Goal: Task Accomplishment & Management: Manage account settings

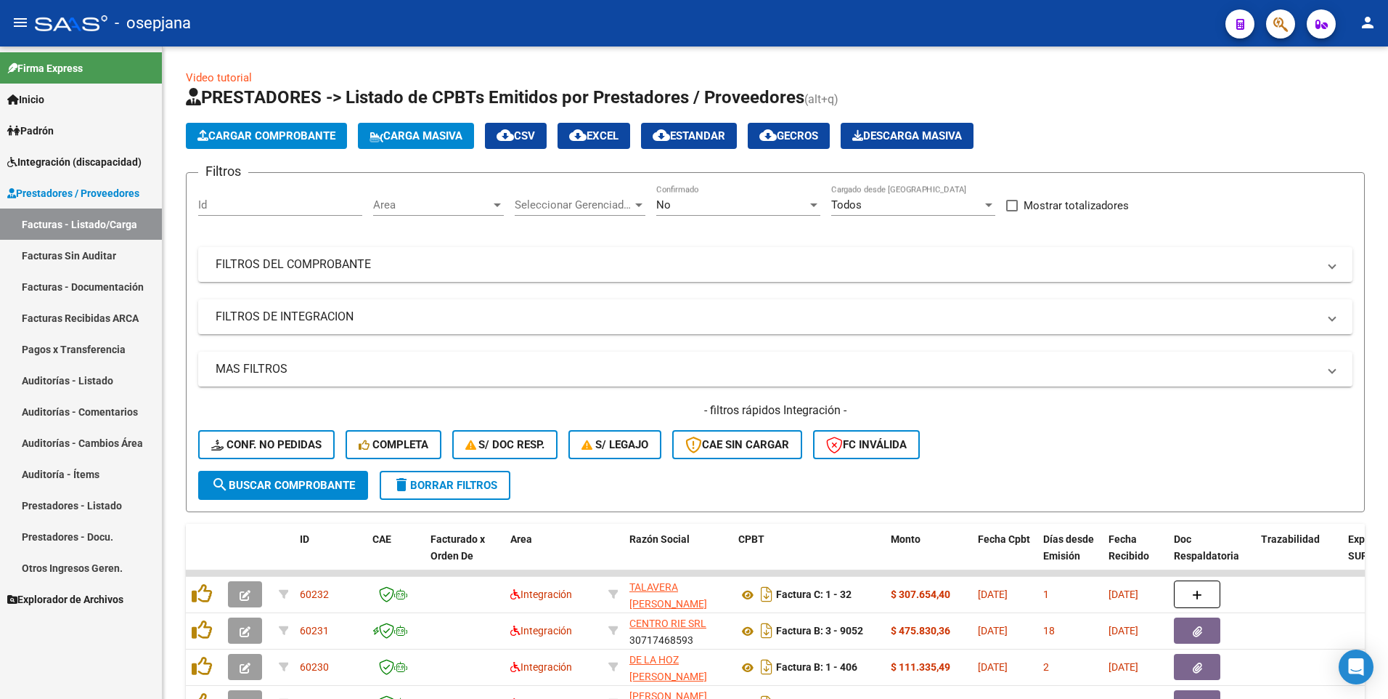
click at [54, 158] on span "Integración (discapacidad)" at bounding box center [74, 162] width 134 height 16
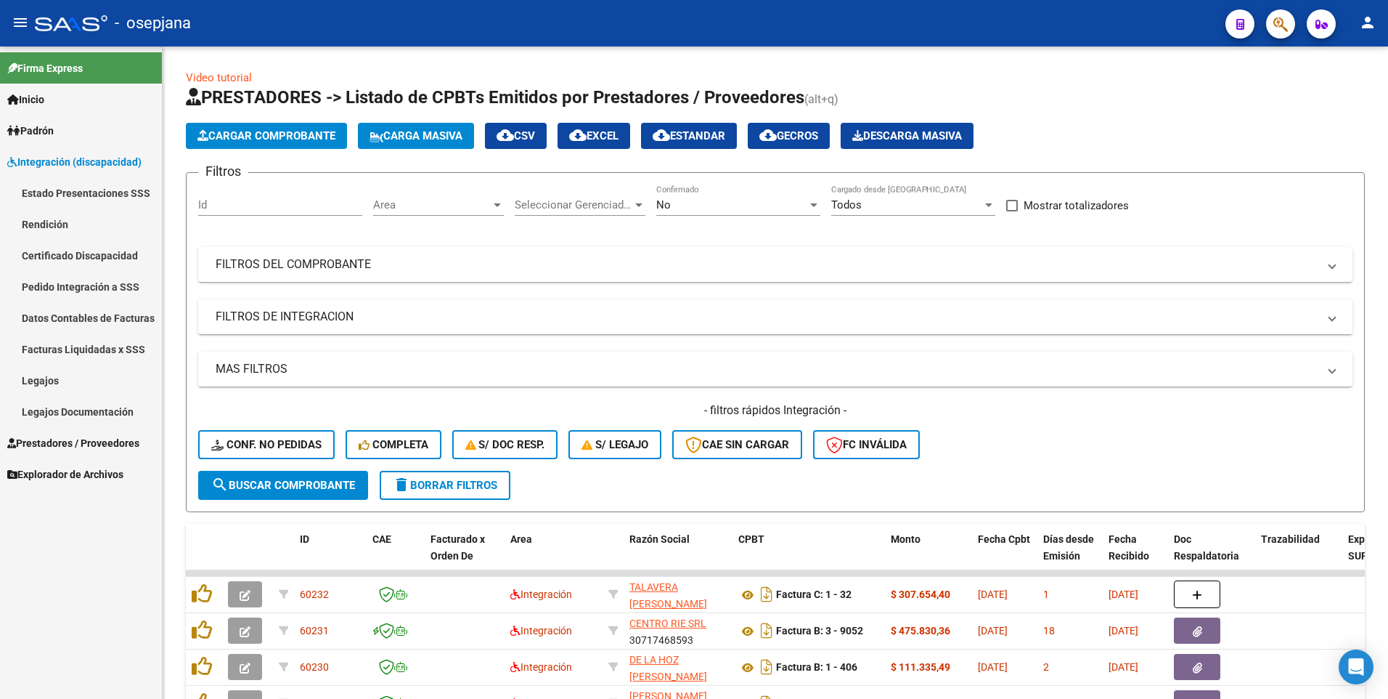
click at [34, 383] on link "Legajos" at bounding box center [81, 380] width 162 height 31
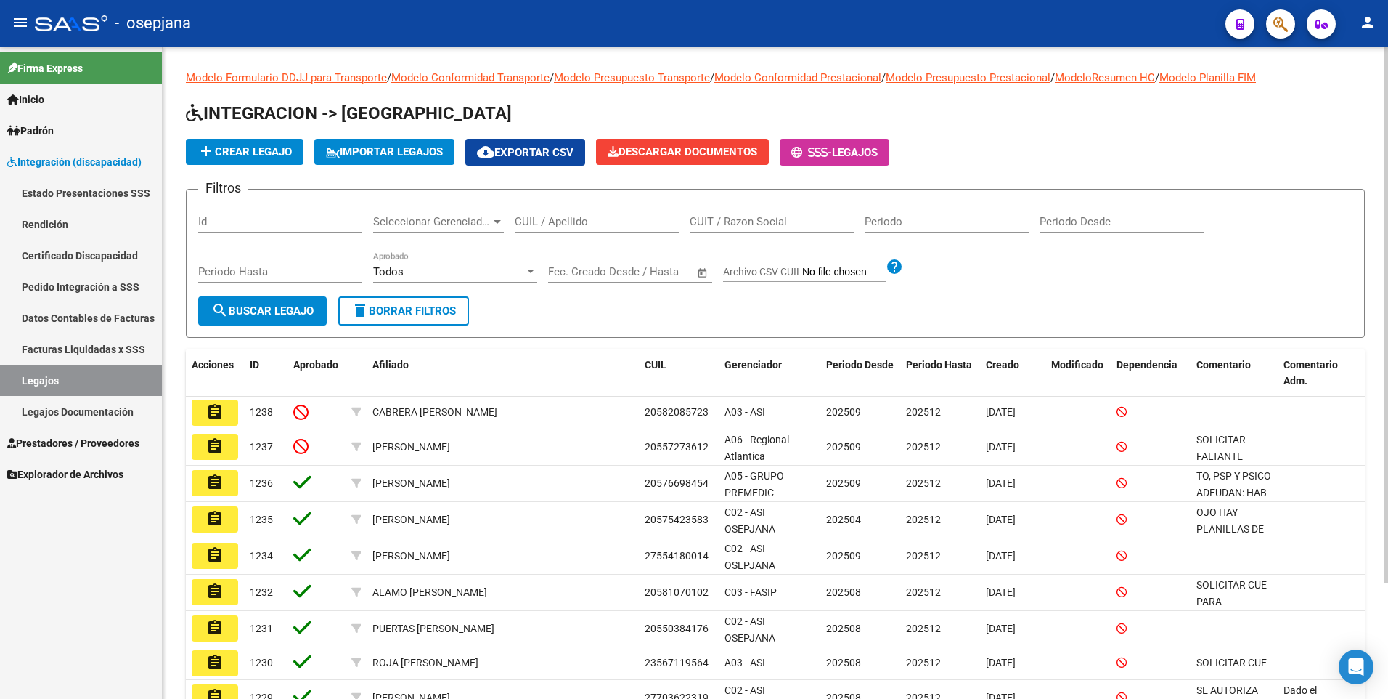
click at [563, 224] on input "CUIL / Apellido" at bounding box center [597, 221] width 164 height 13
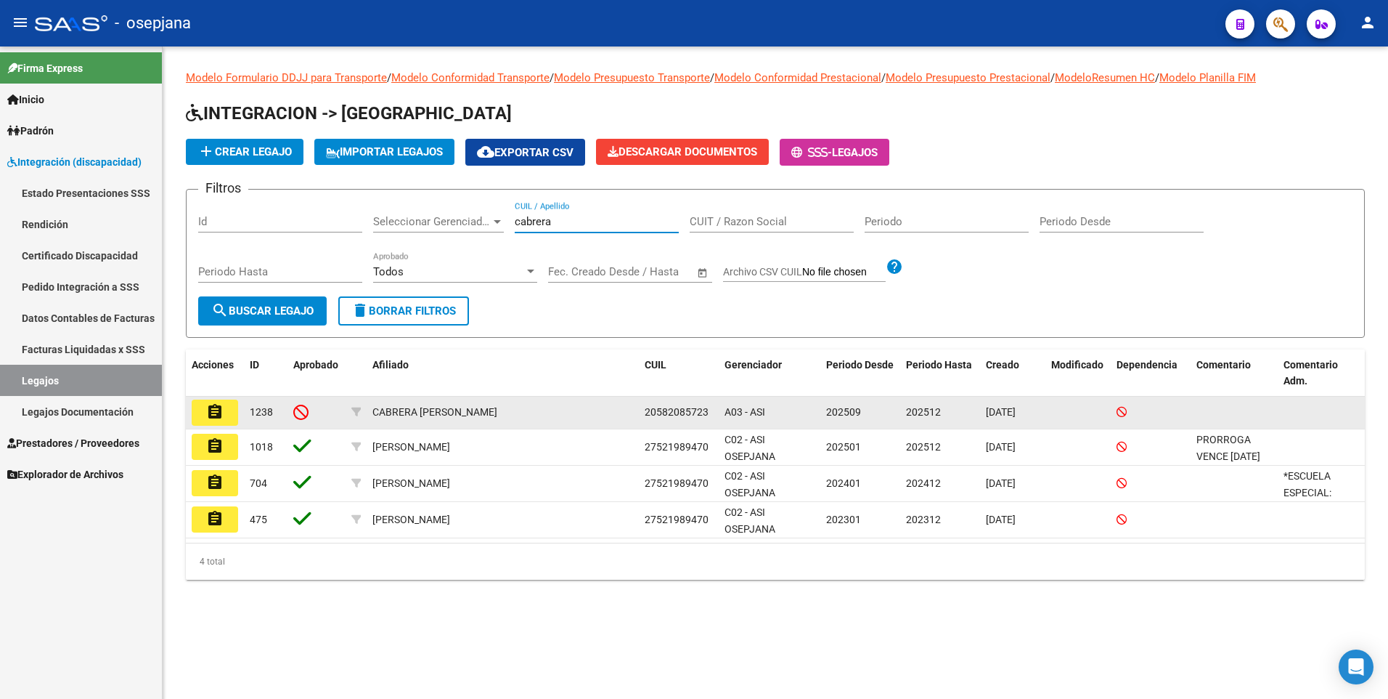
type input "cabrera"
click at [211, 416] on mat-icon "assignment" at bounding box center [214, 411] width 17 height 17
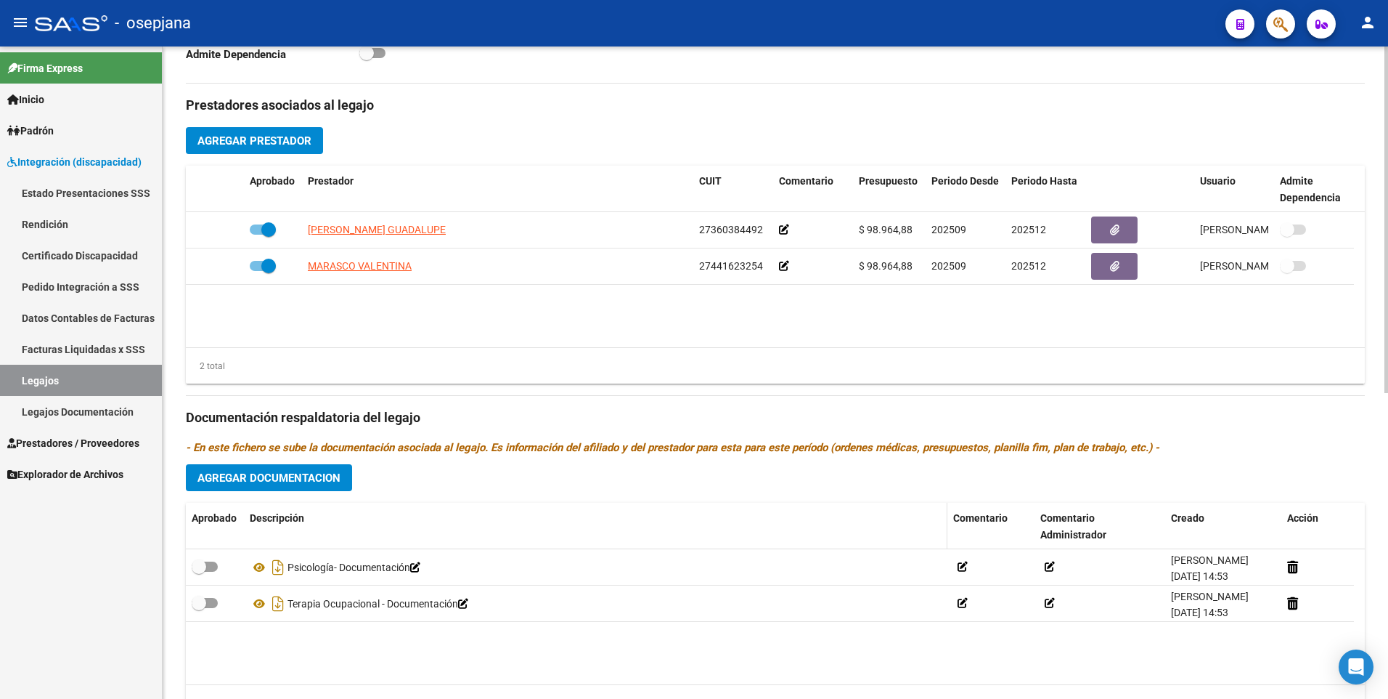
scroll to position [576, 0]
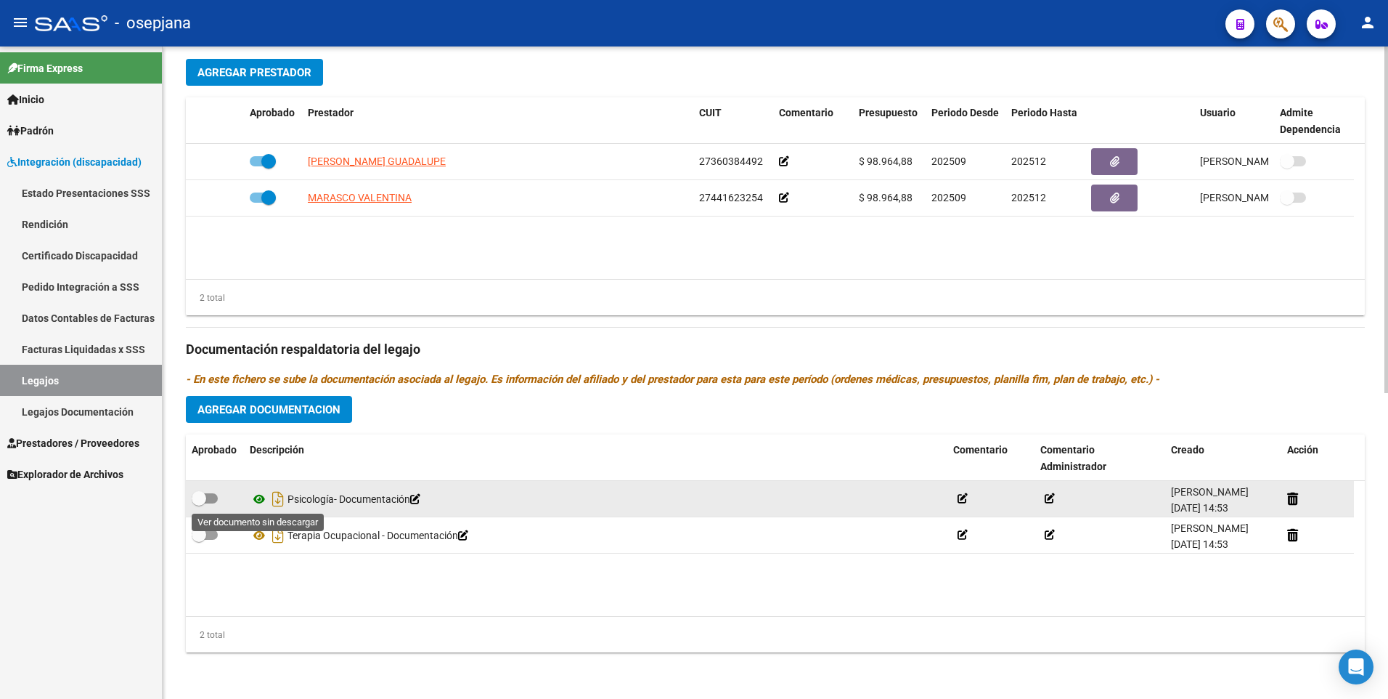
click at [261, 498] on icon at bounding box center [259, 498] width 19 height 17
click at [212, 500] on span at bounding box center [205, 498] width 26 height 10
click at [199, 503] on input "checkbox" at bounding box center [198, 503] width 1 height 1
checkbox input "true"
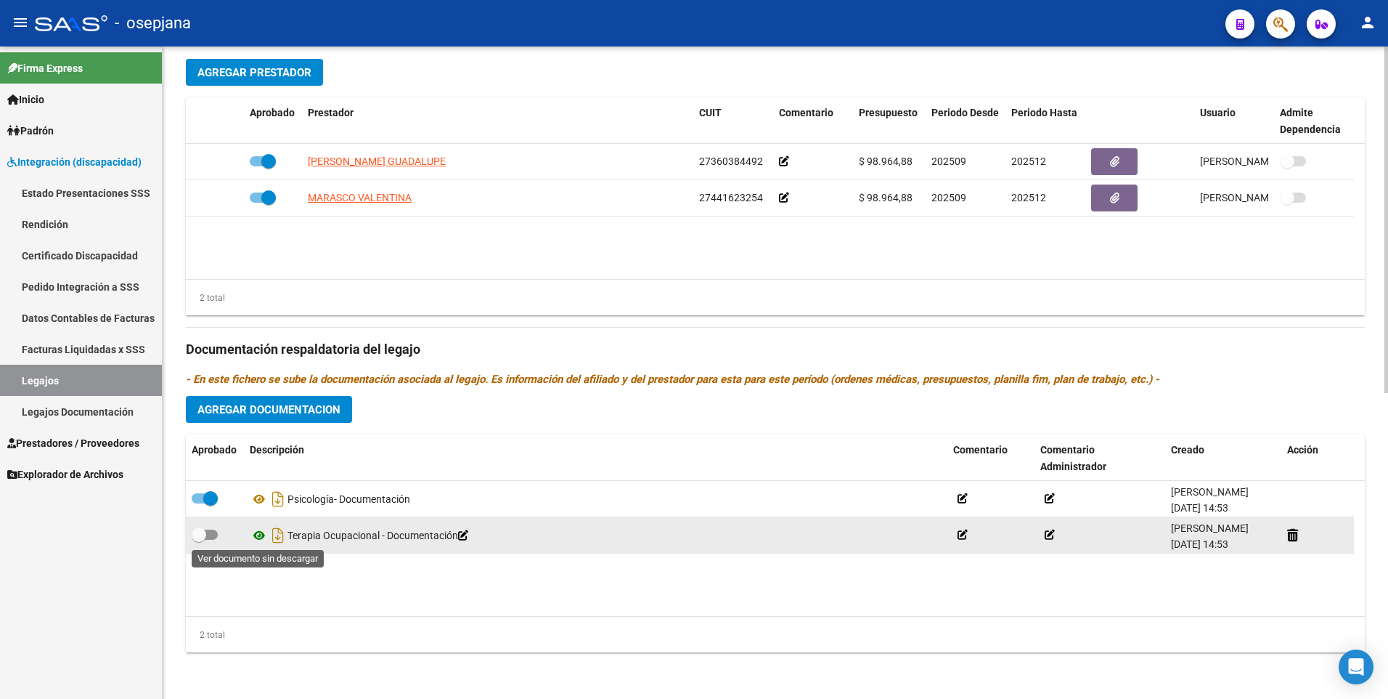
click at [257, 535] on icon at bounding box center [259, 534] width 19 height 17
click at [964, 537] on icon at bounding box center [963, 534] width 10 height 10
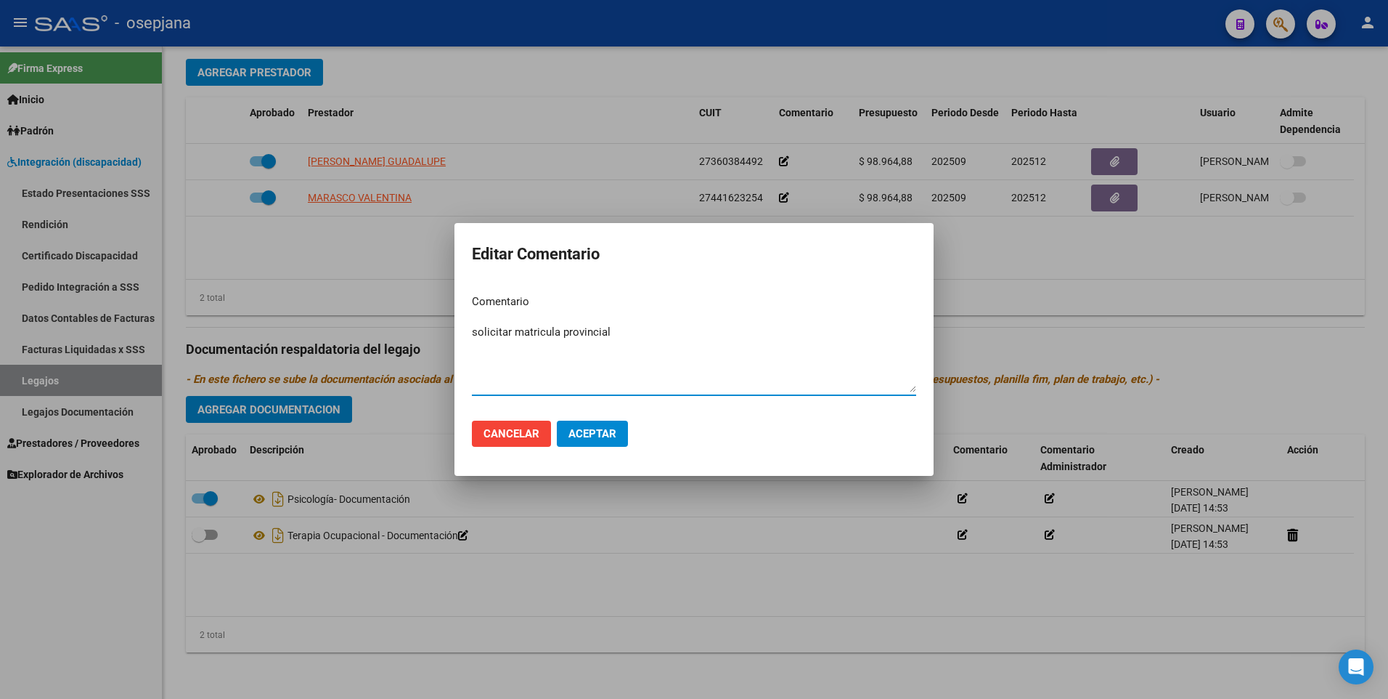
type textarea "solicitar matricula provincial"
drag, startPoint x: 600, startPoint y: 434, endPoint x: 602, endPoint y: 441, distance: 7.6
click at [602, 441] on button "Aceptar" at bounding box center [592, 433] width 71 height 26
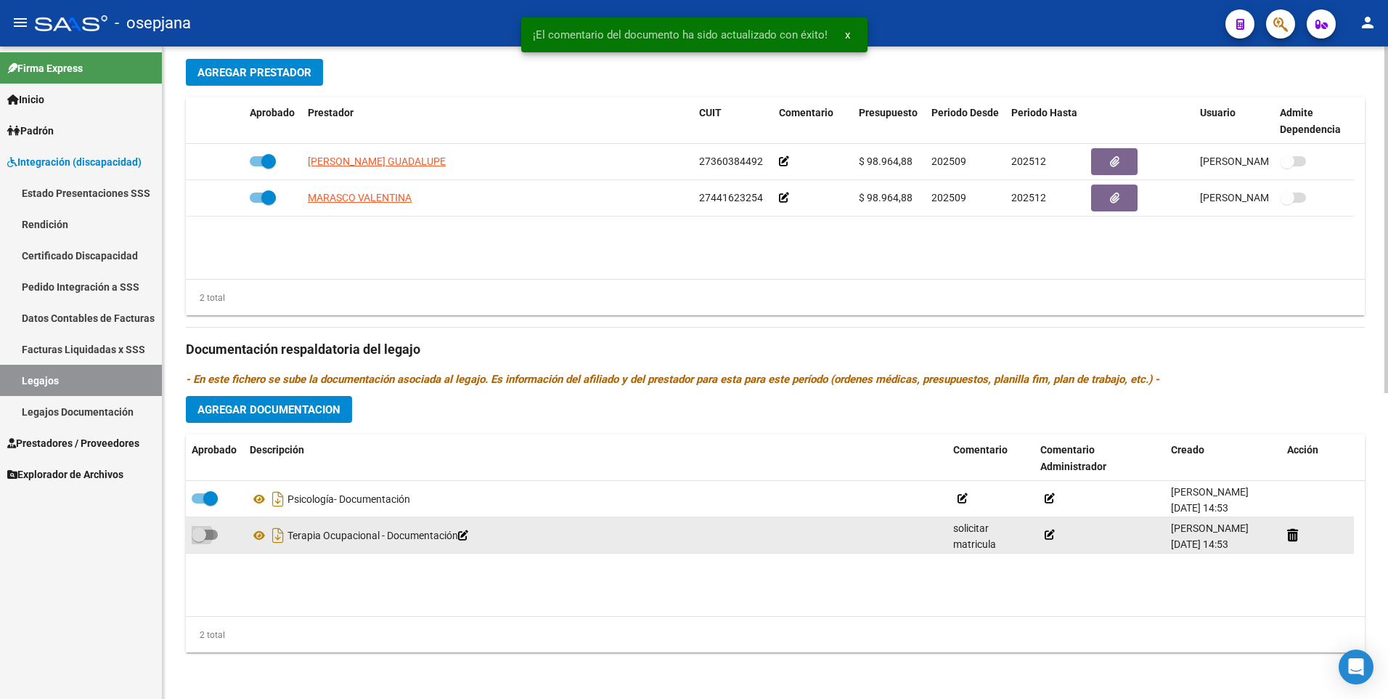
click at [209, 534] on span at bounding box center [205, 534] width 26 height 10
click at [199, 539] on input "checkbox" at bounding box center [198, 539] width 1 height 1
checkbox input "true"
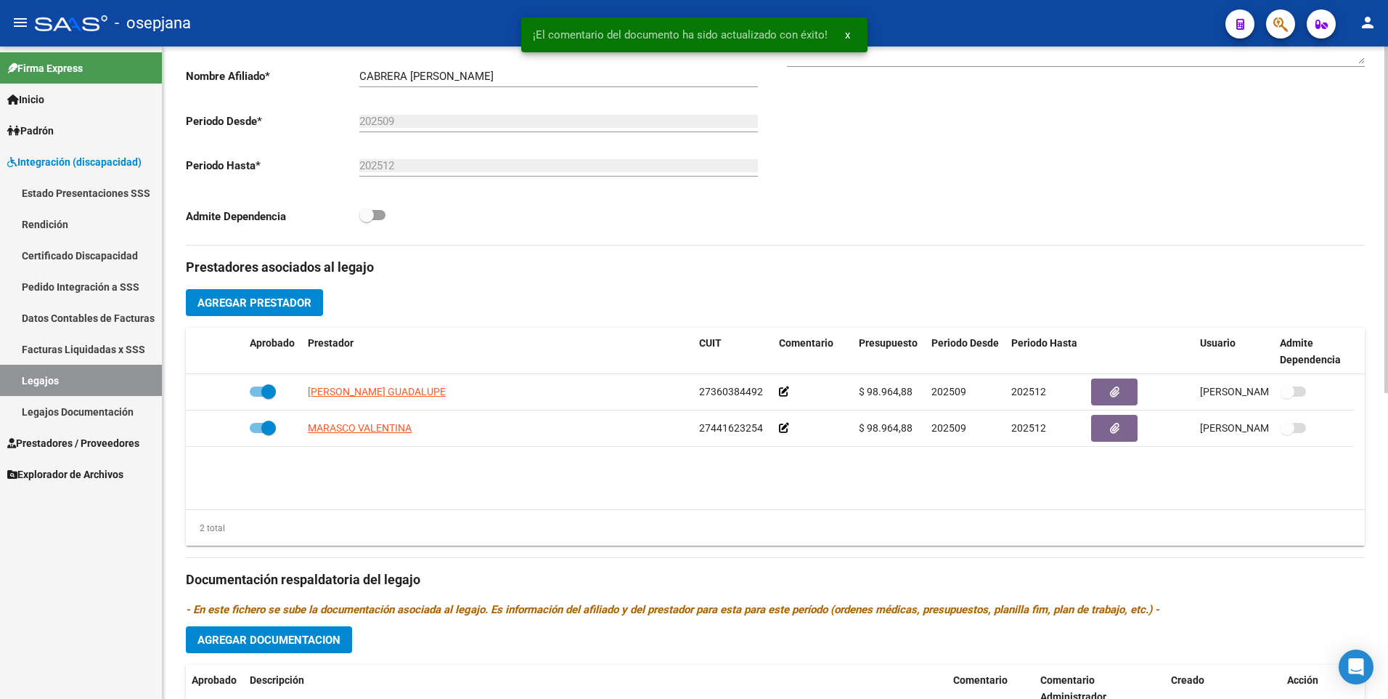
scroll to position [0, 0]
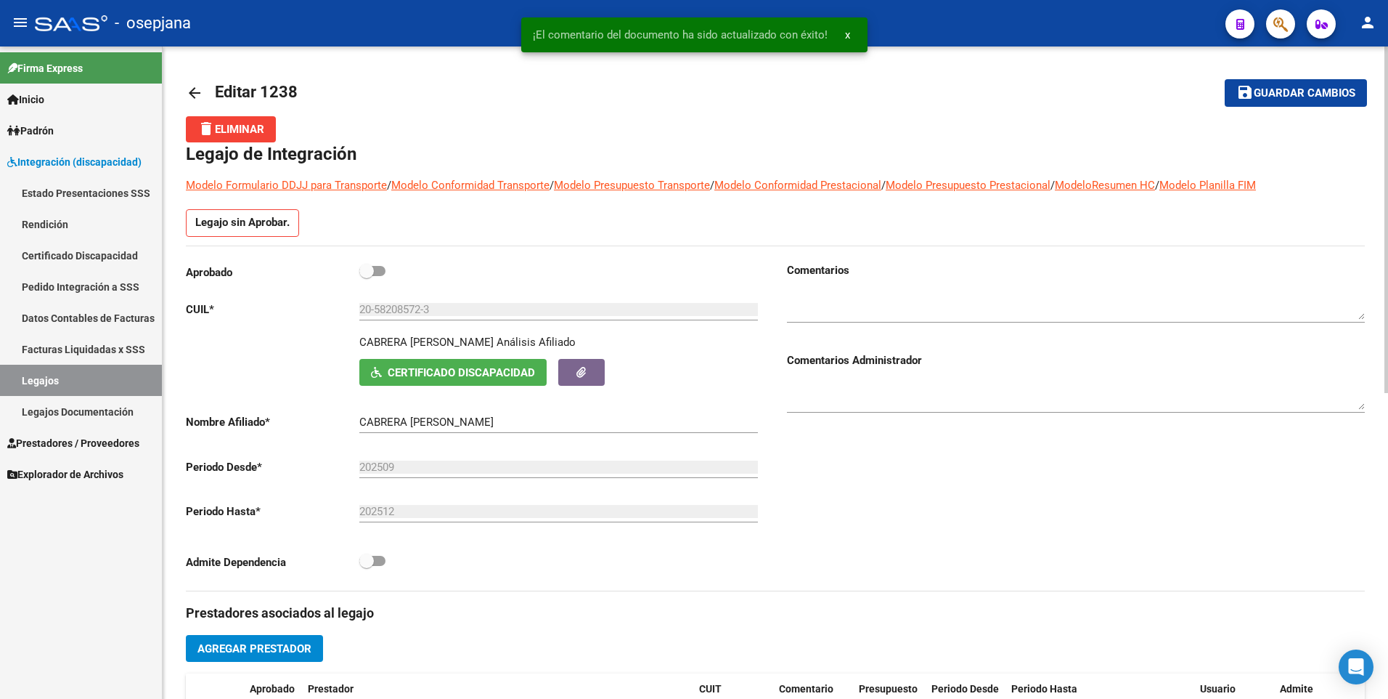
click at [370, 274] on span at bounding box center [366, 271] width 15 height 15
click at [367, 276] on input "checkbox" at bounding box center [366, 276] width 1 height 1
checkbox input "true"
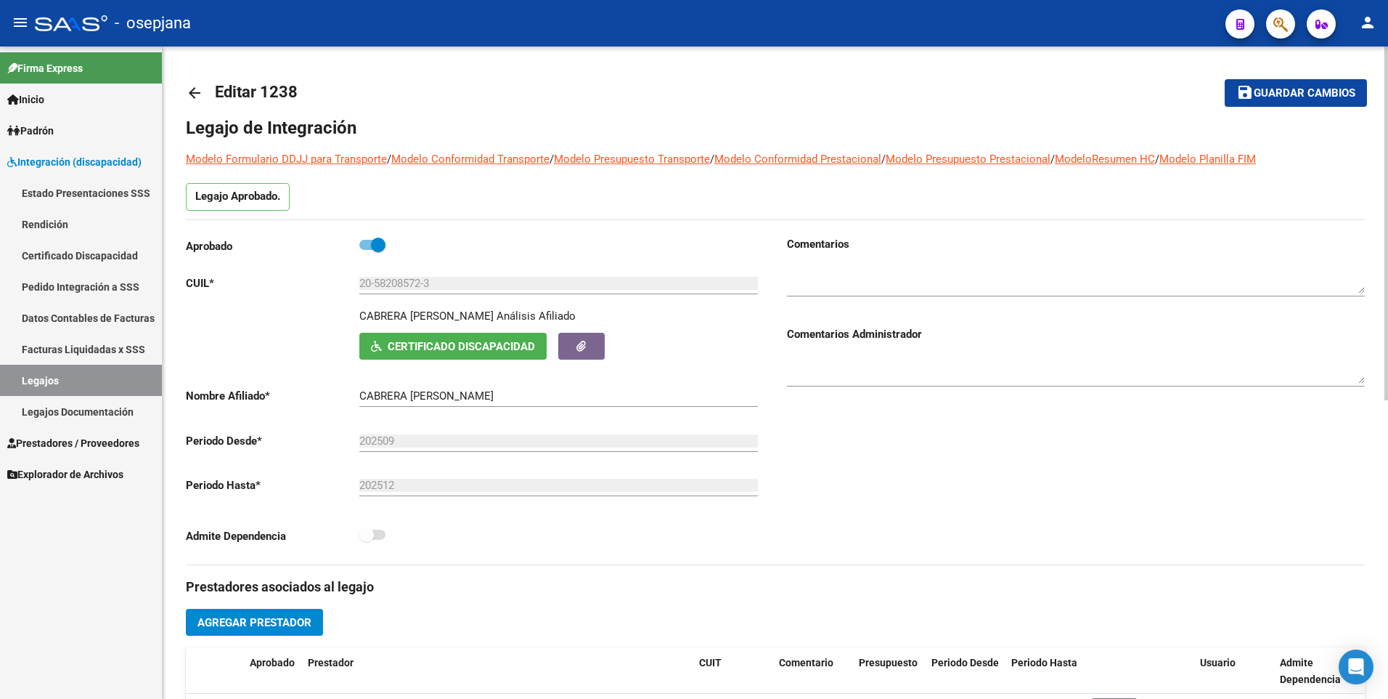
click at [1290, 95] on span "Guardar cambios" at bounding box center [1305, 93] width 102 height 13
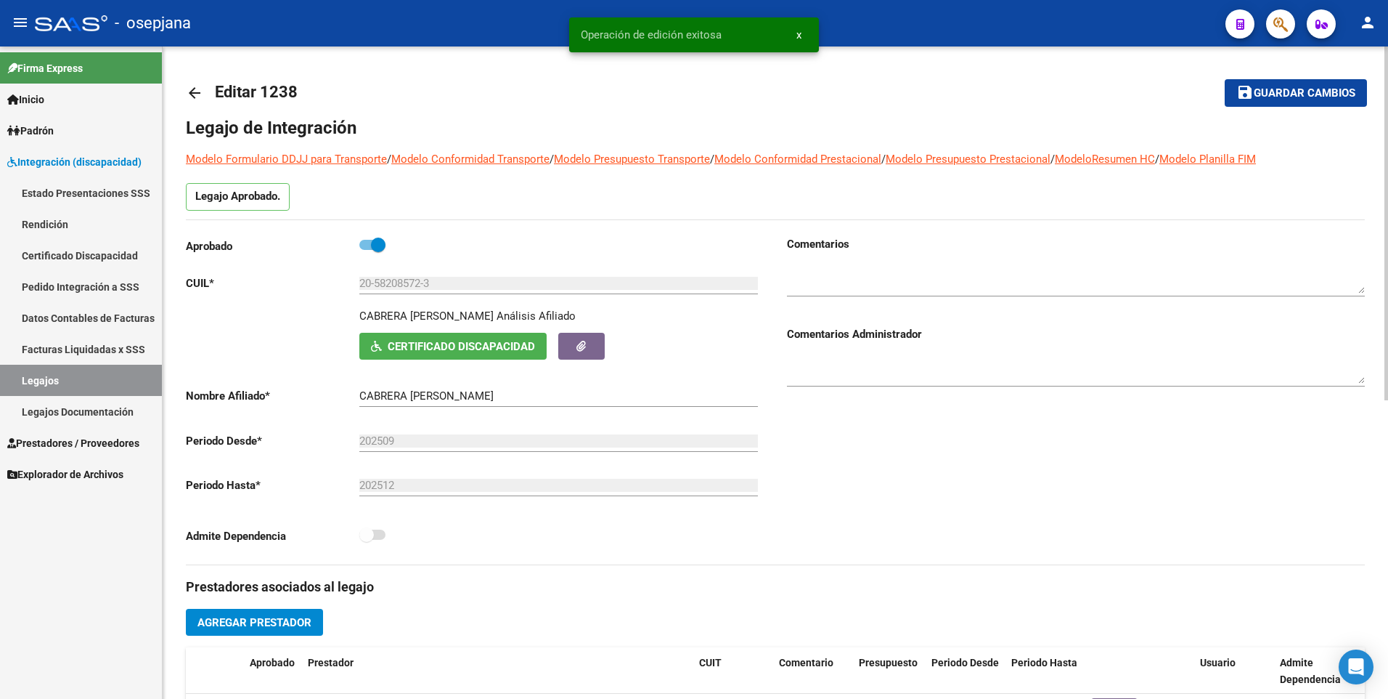
click at [195, 89] on mat-icon "arrow_back" at bounding box center [194, 92] width 17 height 17
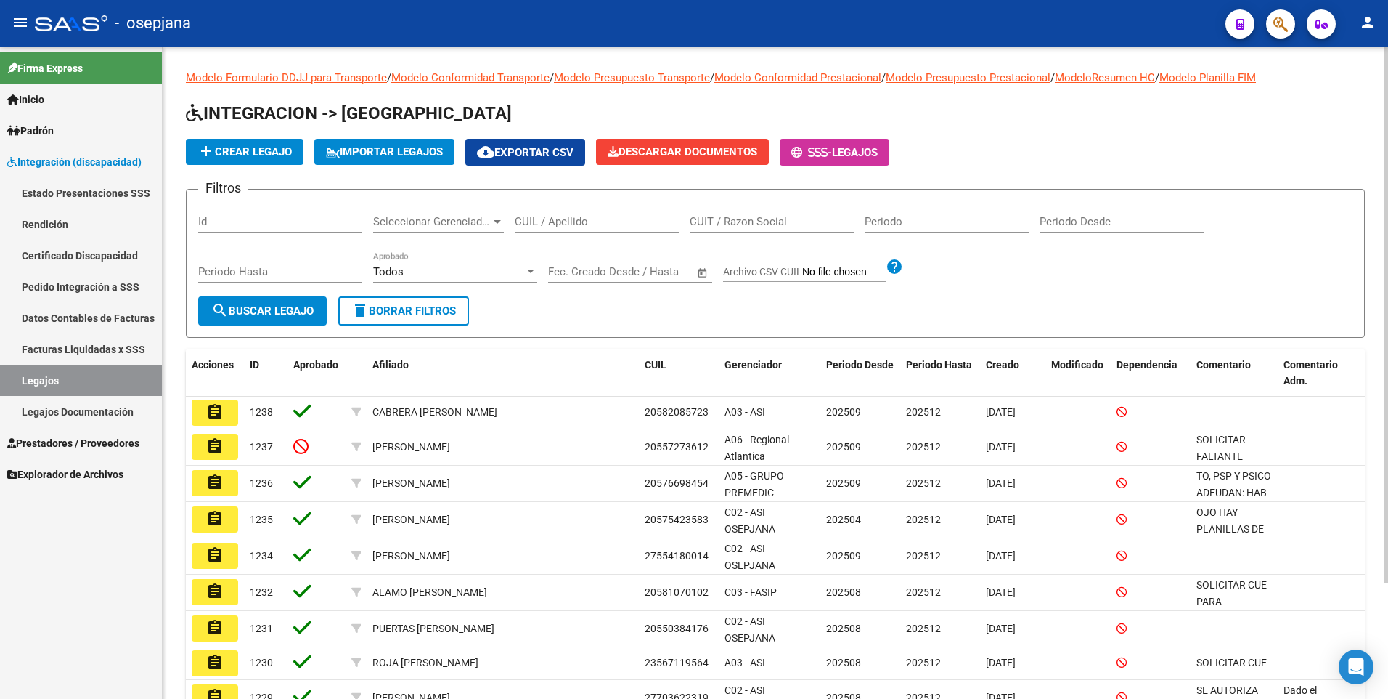
click at [540, 213] on div "CUIL / Apellido" at bounding box center [597, 216] width 164 height 31
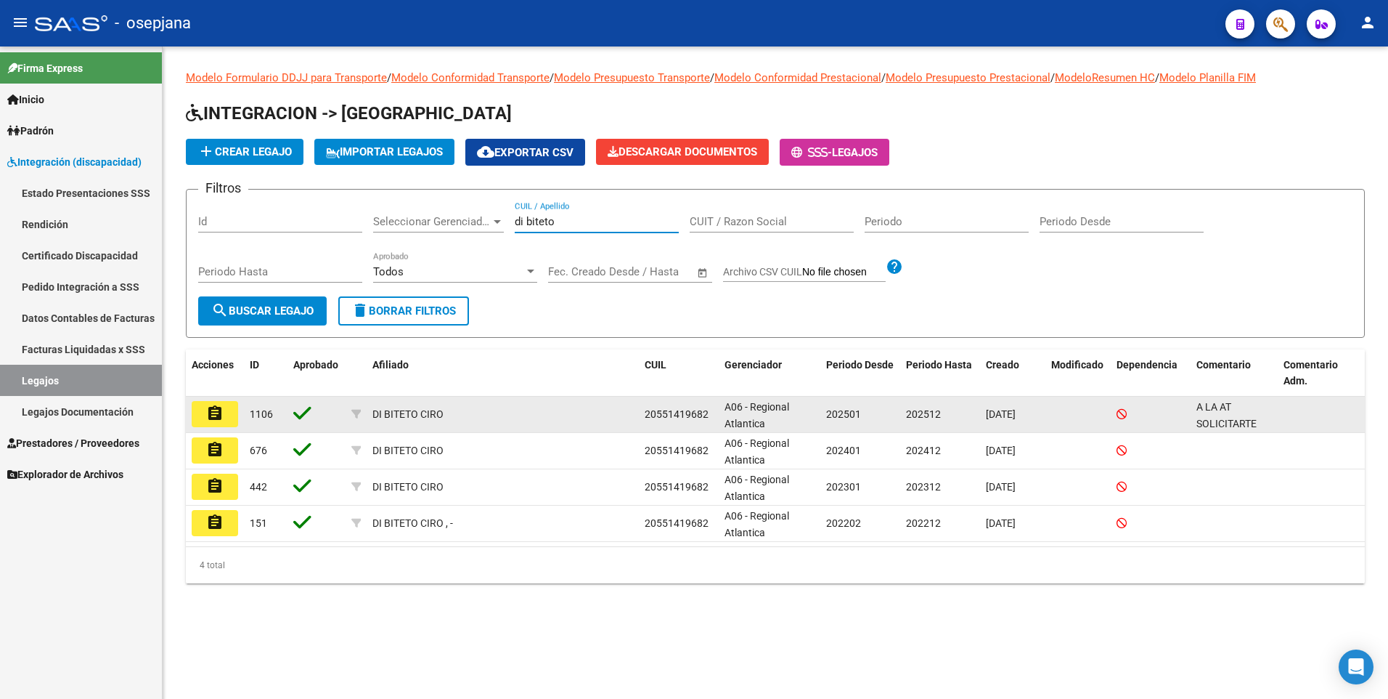
type input "di biteto"
click at [212, 420] on mat-icon "assignment" at bounding box center [214, 412] width 17 height 17
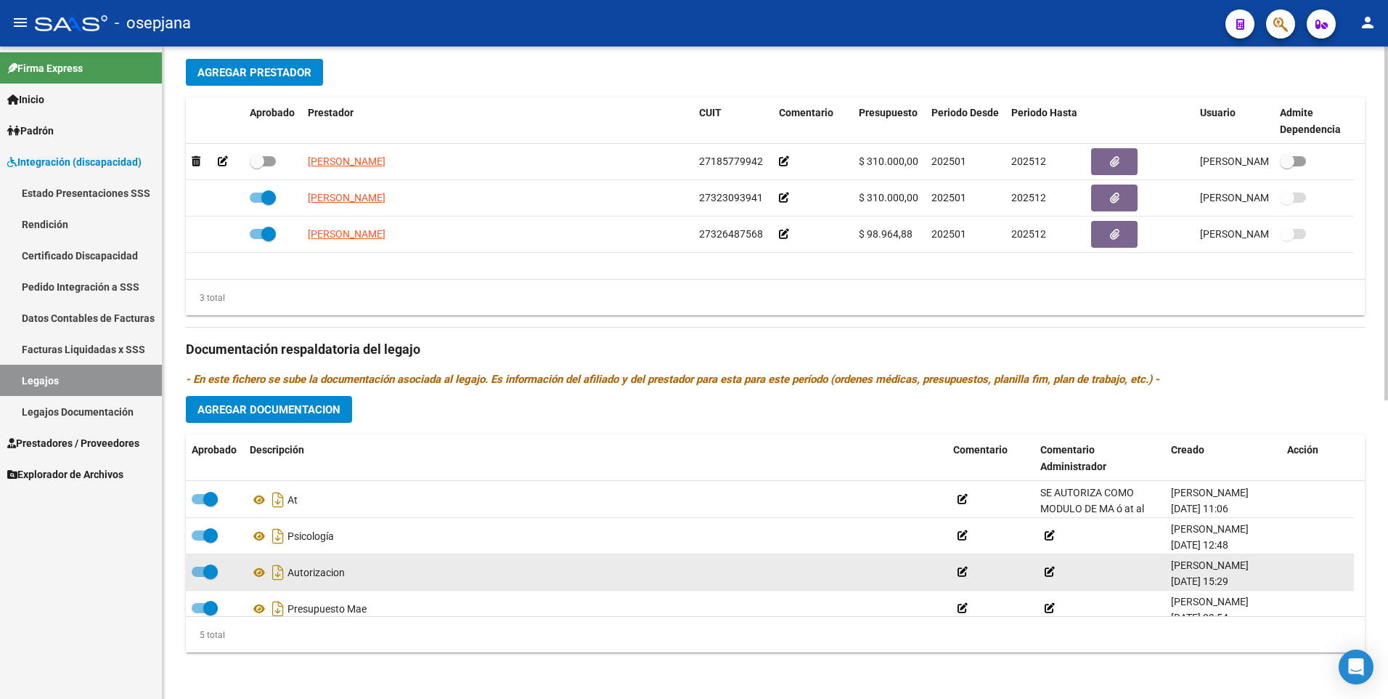
scroll to position [51, 0]
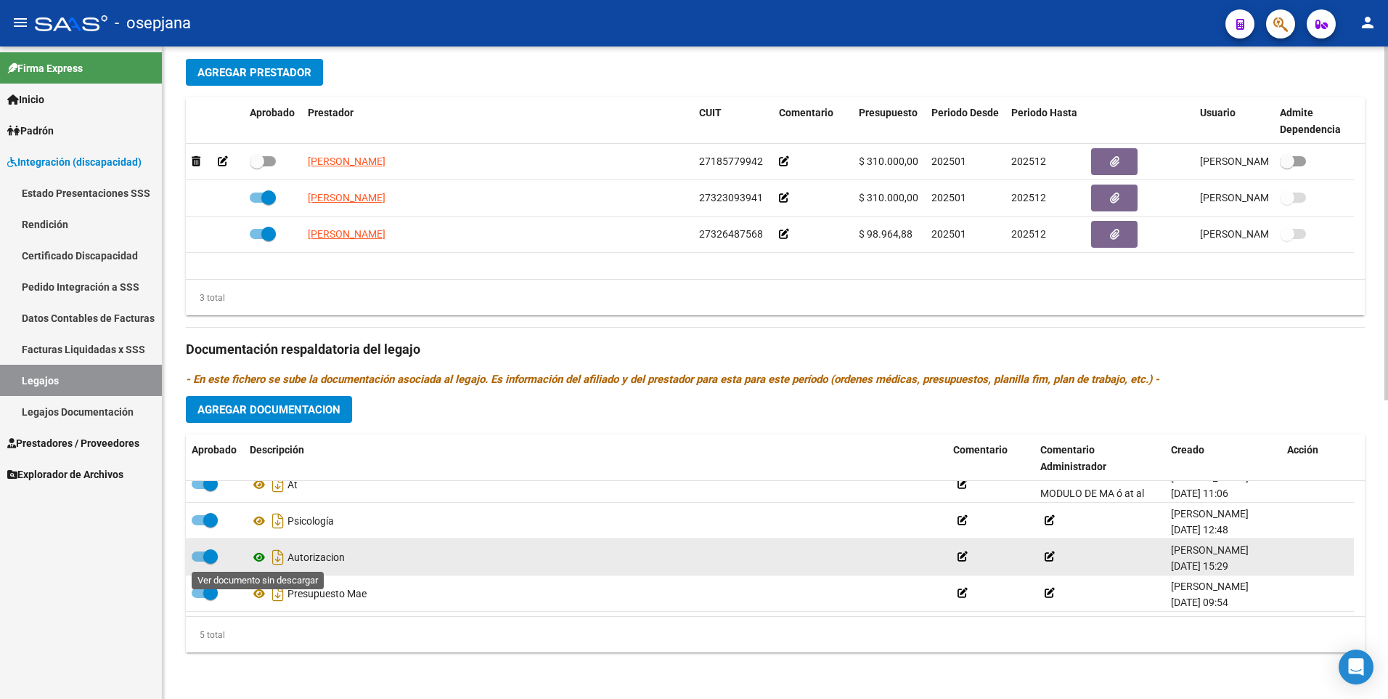
click at [258, 557] on icon at bounding box center [259, 556] width 19 height 17
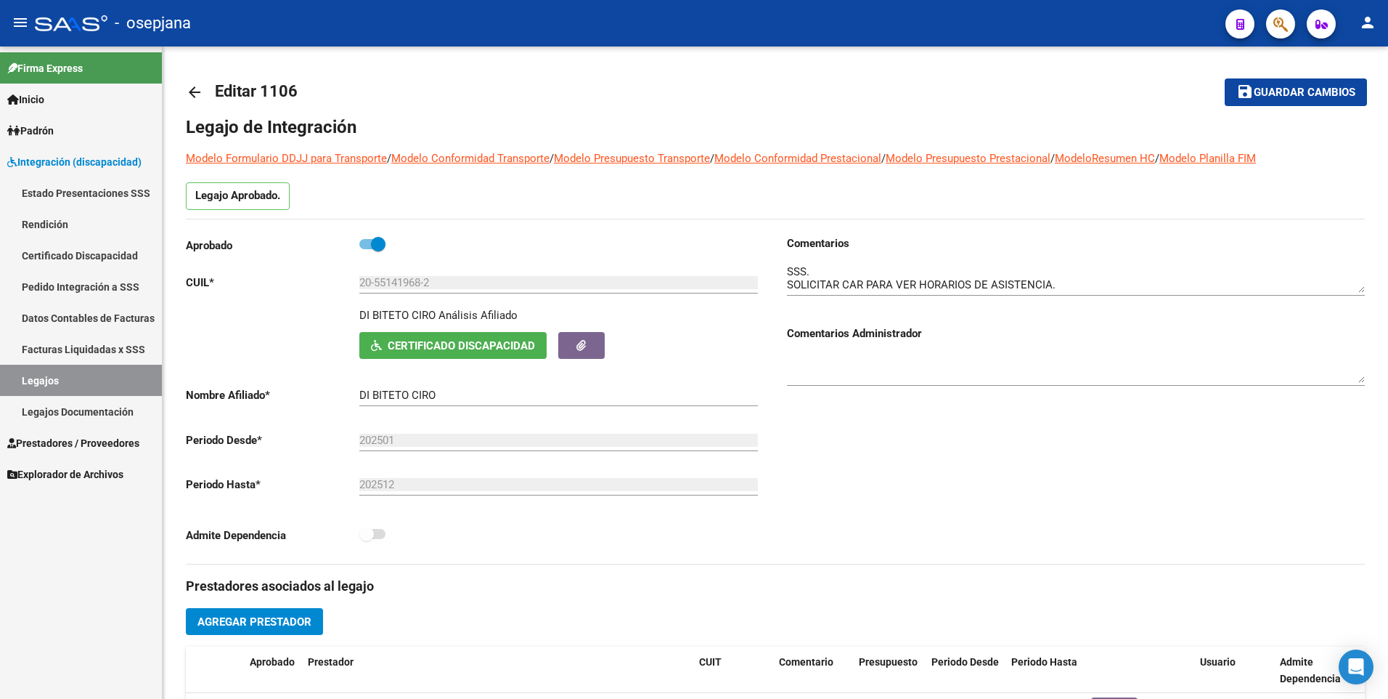
scroll to position [0, 0]
click at [188, 94] on mat-icon "arrow_back" at bounding box center [194, 92] width 17 height 17
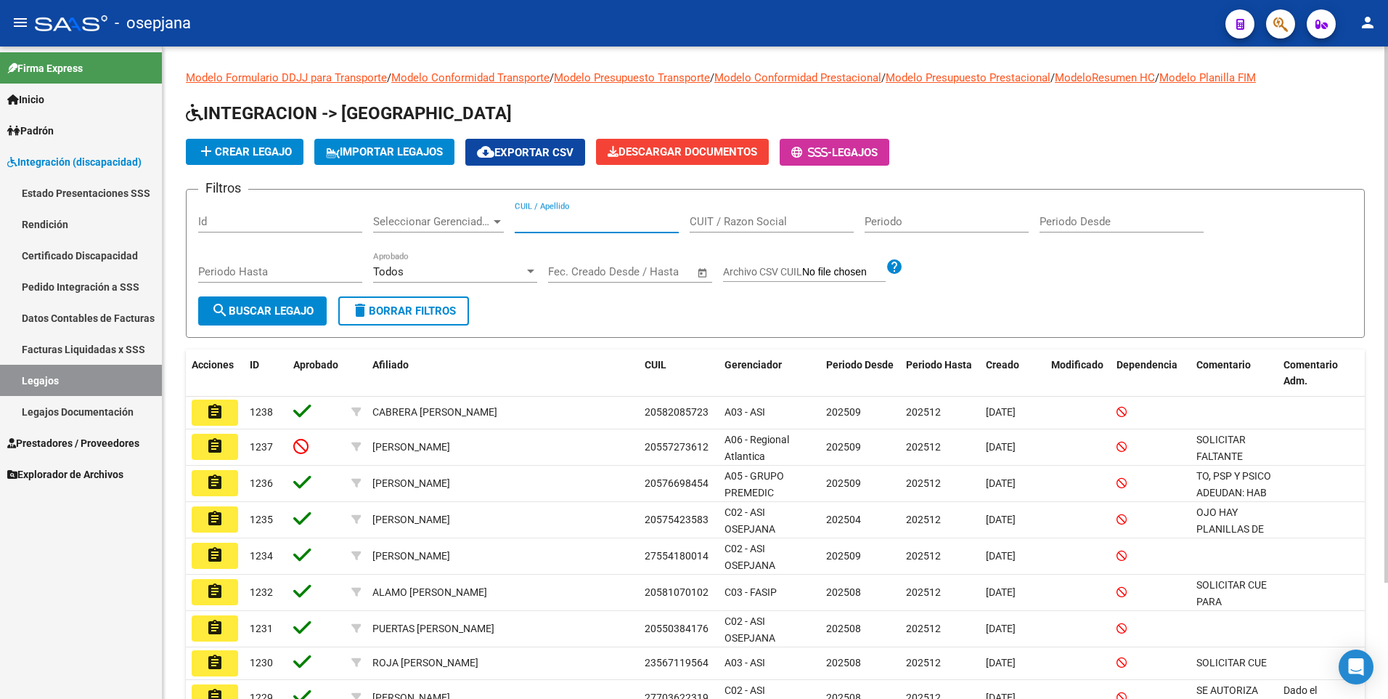
click at [582, 225] on input "CUIL / Apellido" at bounding box center [597, 221] width 164 height 13
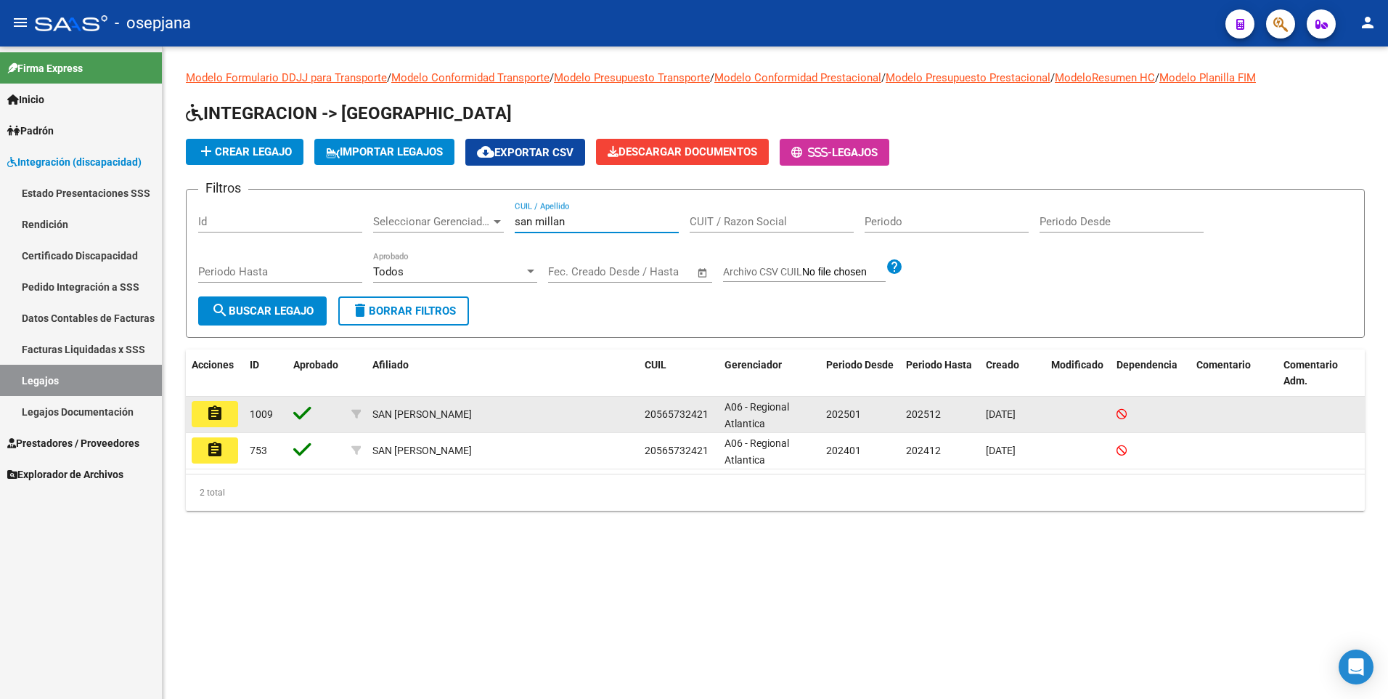
type input "san millan"
click at [229, 412] on button "assignment" at bounding box center [215, 414] width 46 height 26
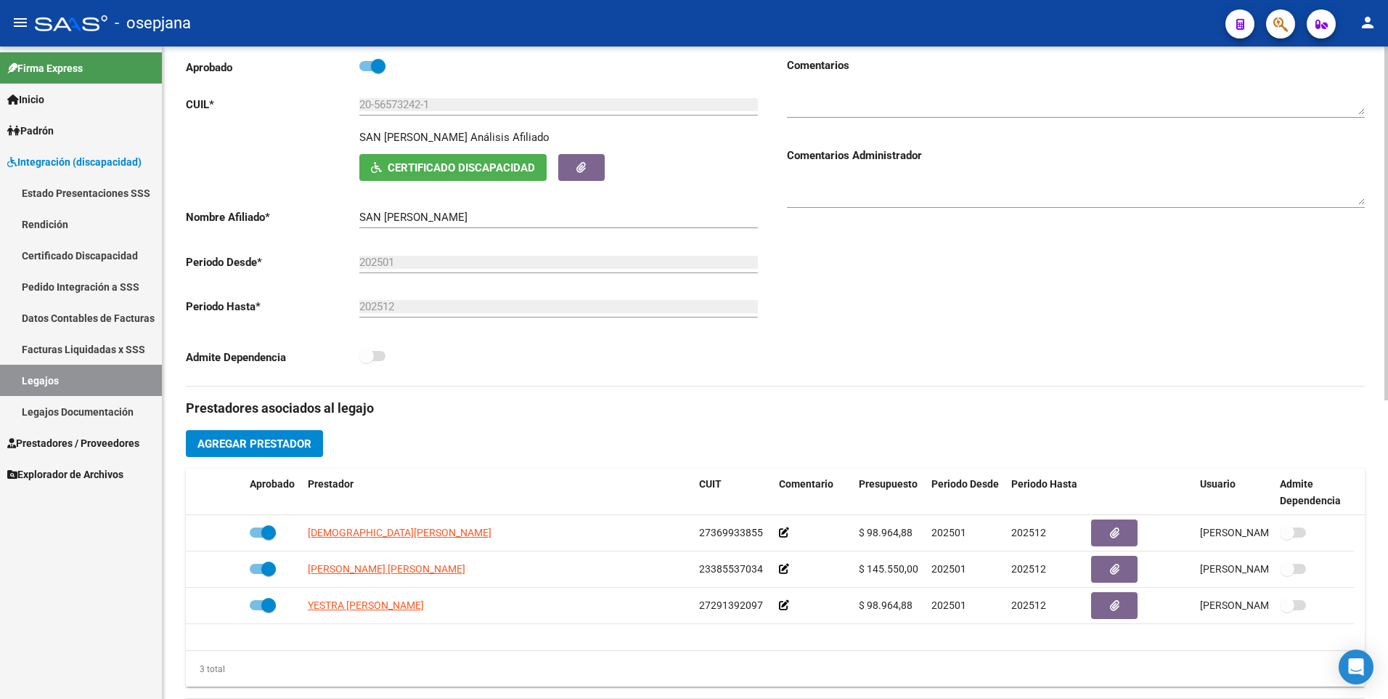
scroll to position [41, 0]
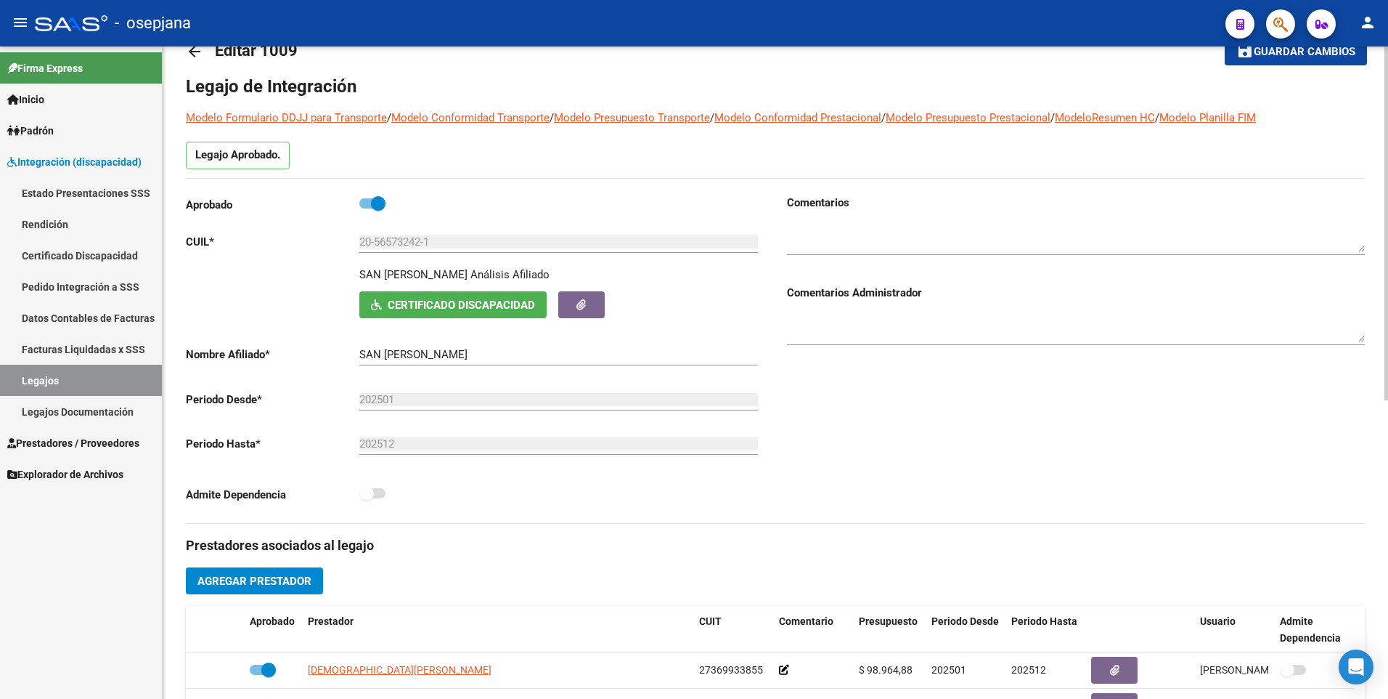
click at [188, 53] on mat-icon "arrow_back" at bounding box center [194, 51] width 17 height 17
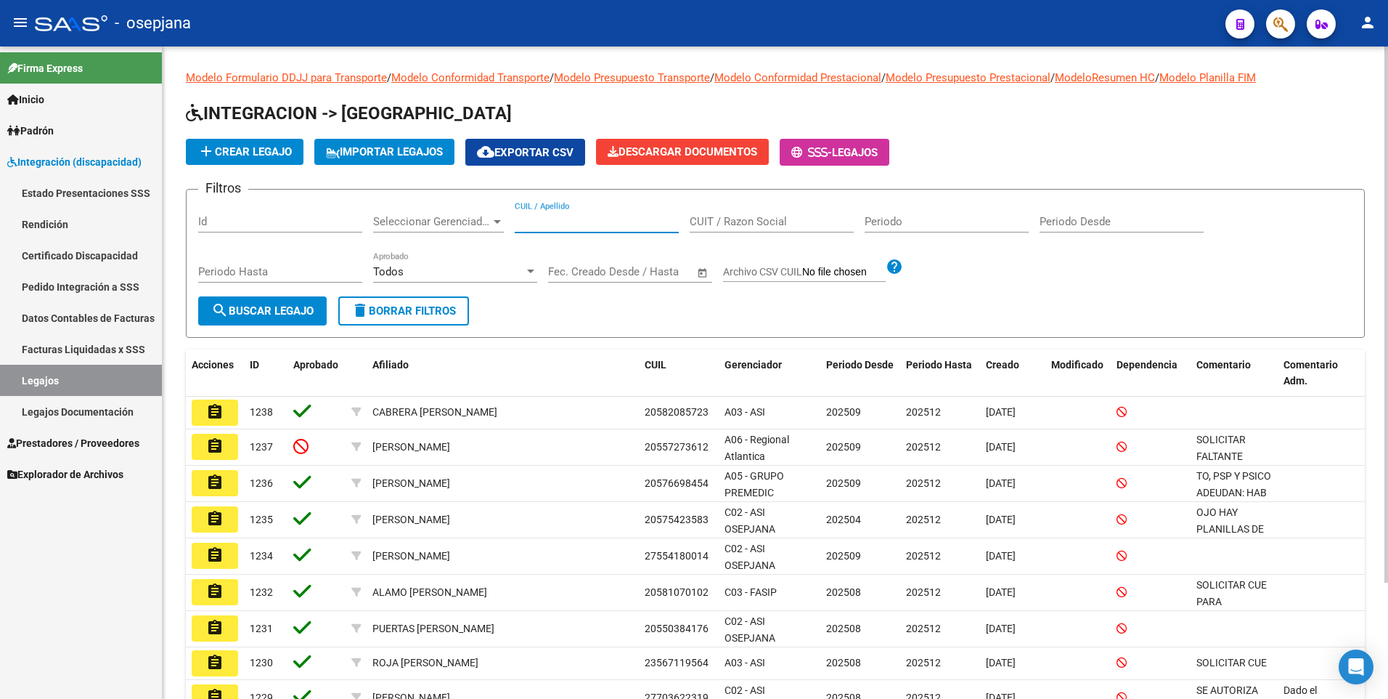
click at [547, 222] on input "CUIL / Apellido" at bounding box center [597, 221] width 164 height 13
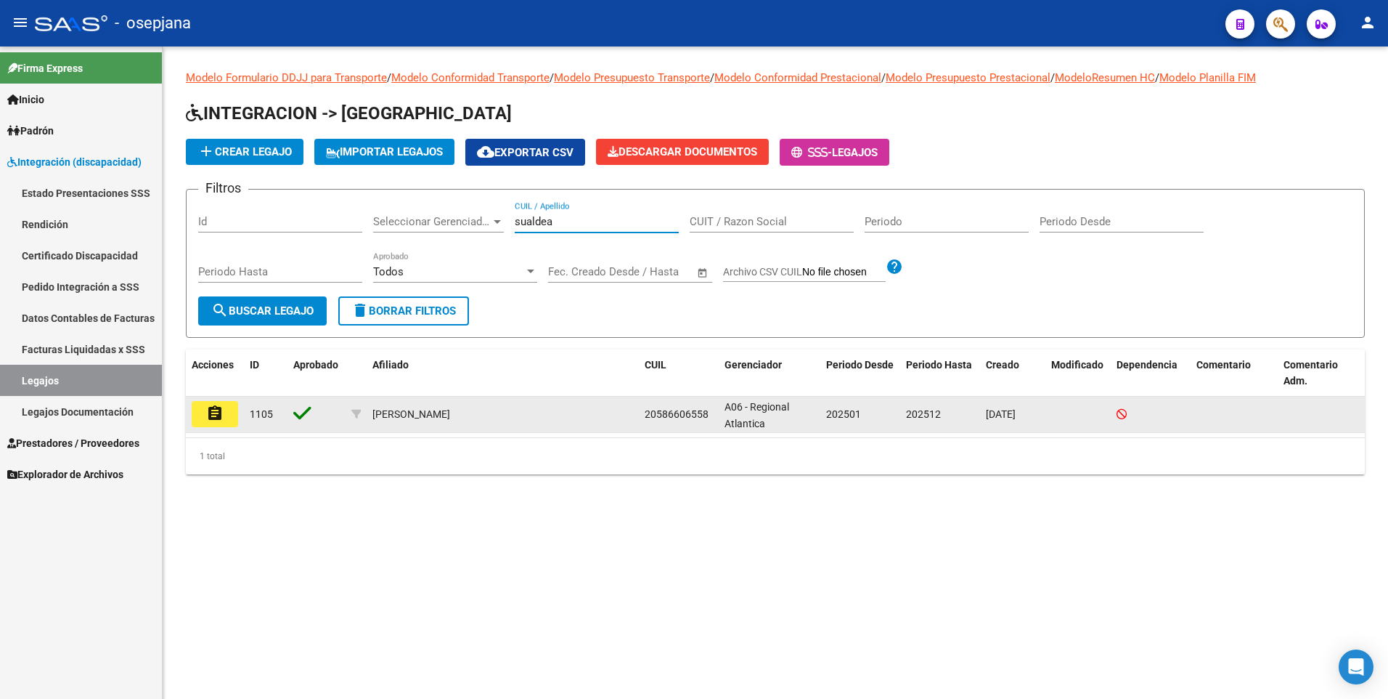
type input "sualdea"
drag, startPoint x: 220, startPoint y: 406, endPoint x: 209, endPoint y: 409, distance: 11.3
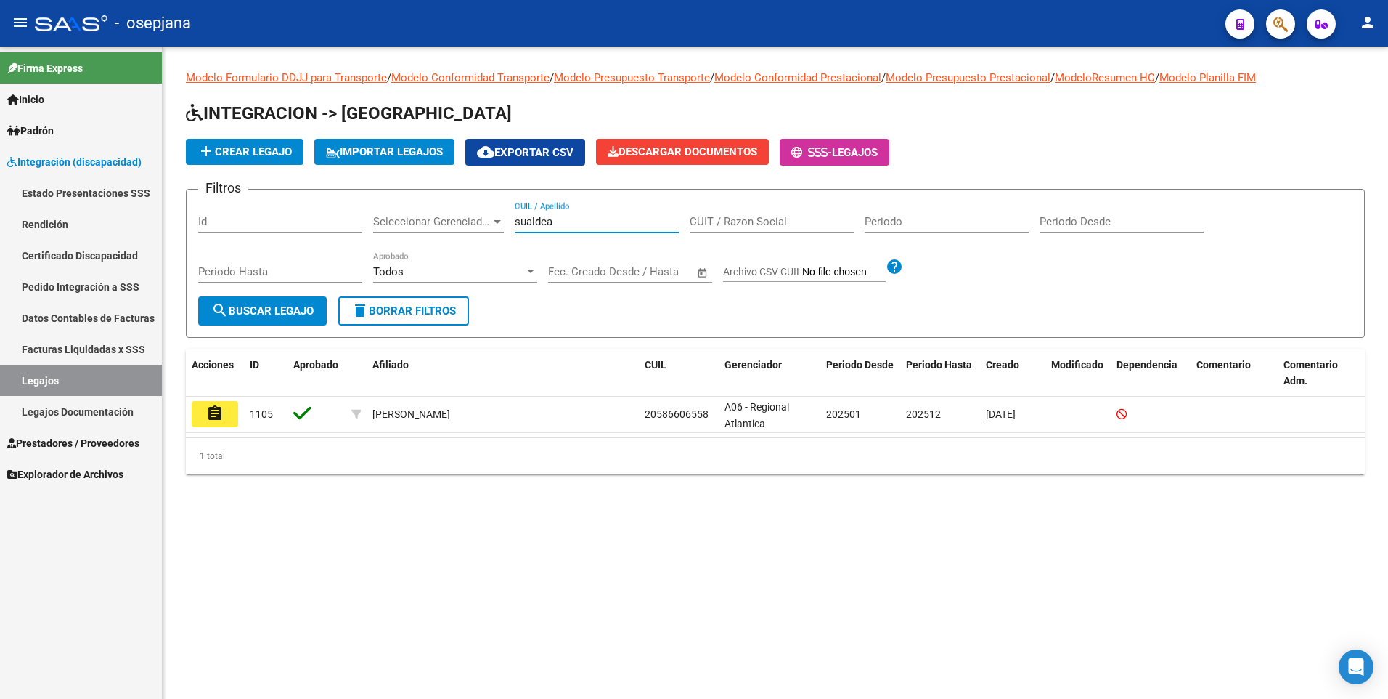
click at [219, 406] on mat-icon "assignment" at bounding box center [214, 412] width 17 height 17
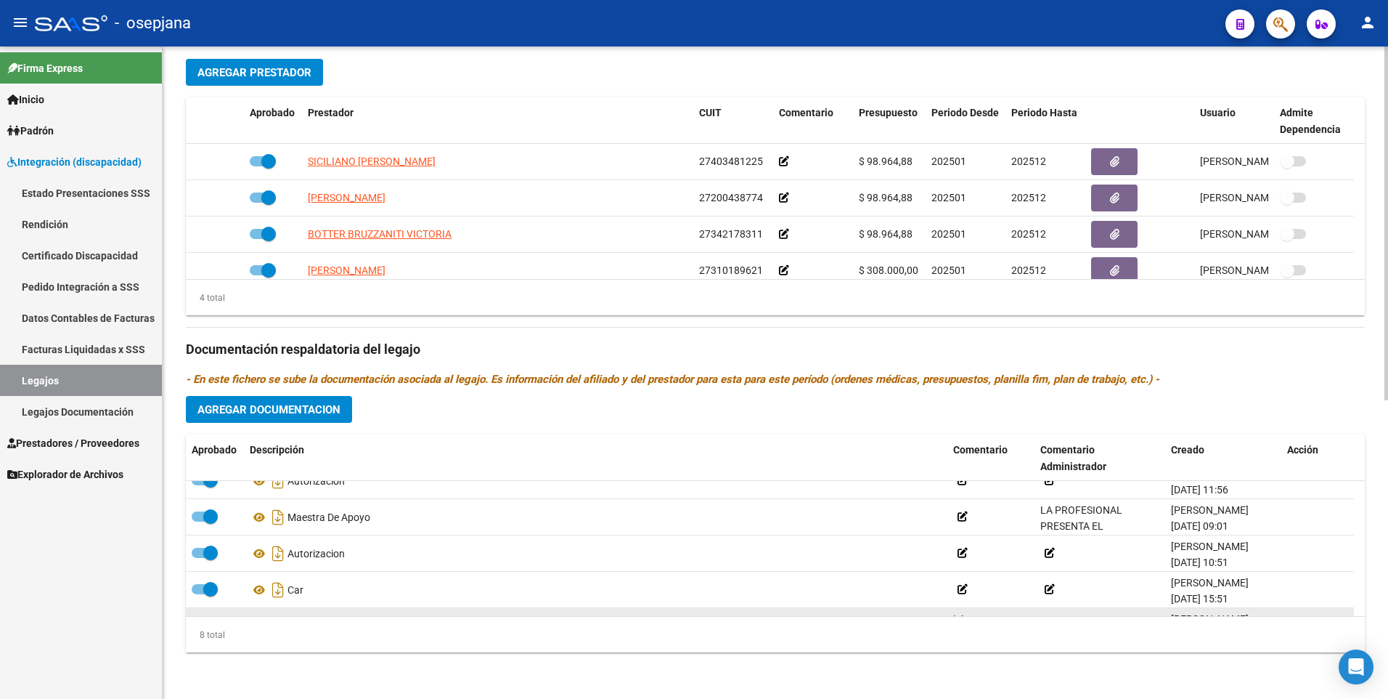
scroll to position [160, 0]
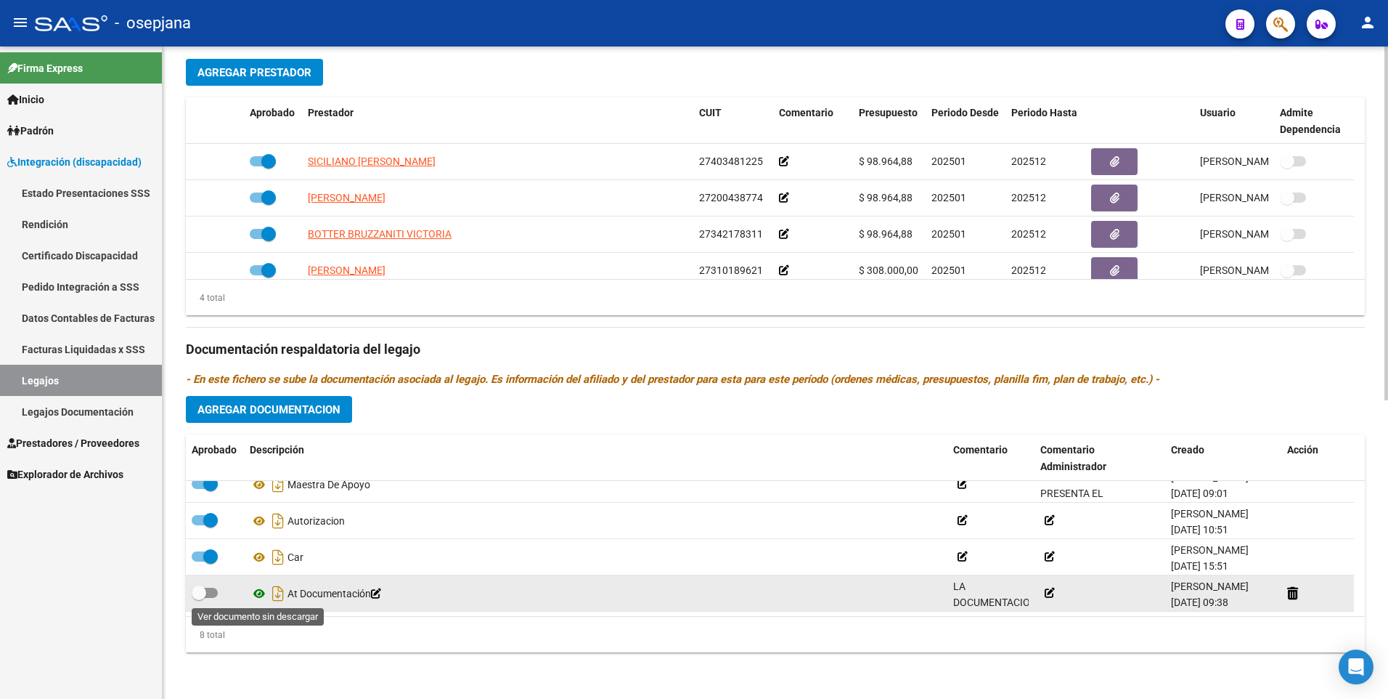
click at [257, 590] on icon at bounding box center [259, 593] width 19 height 17
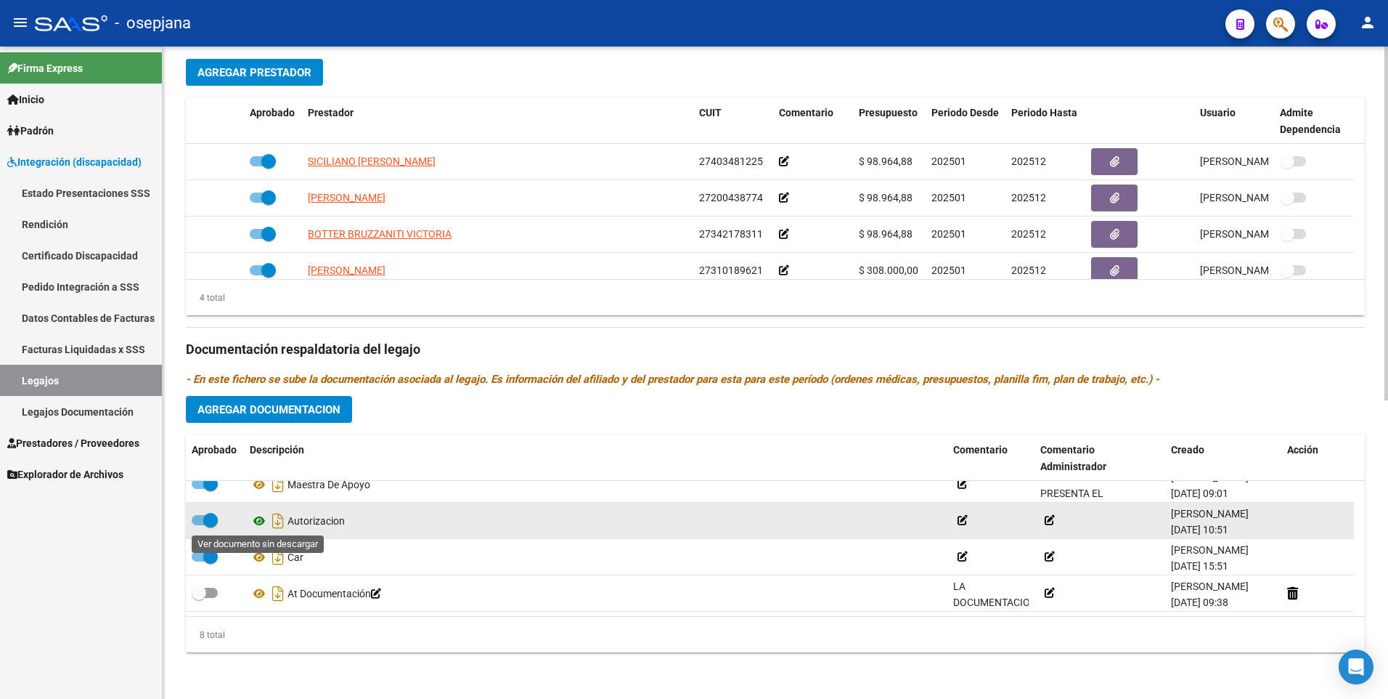
click at [256, 520] on icon at bounding box center [259, 520] width 19 height 17
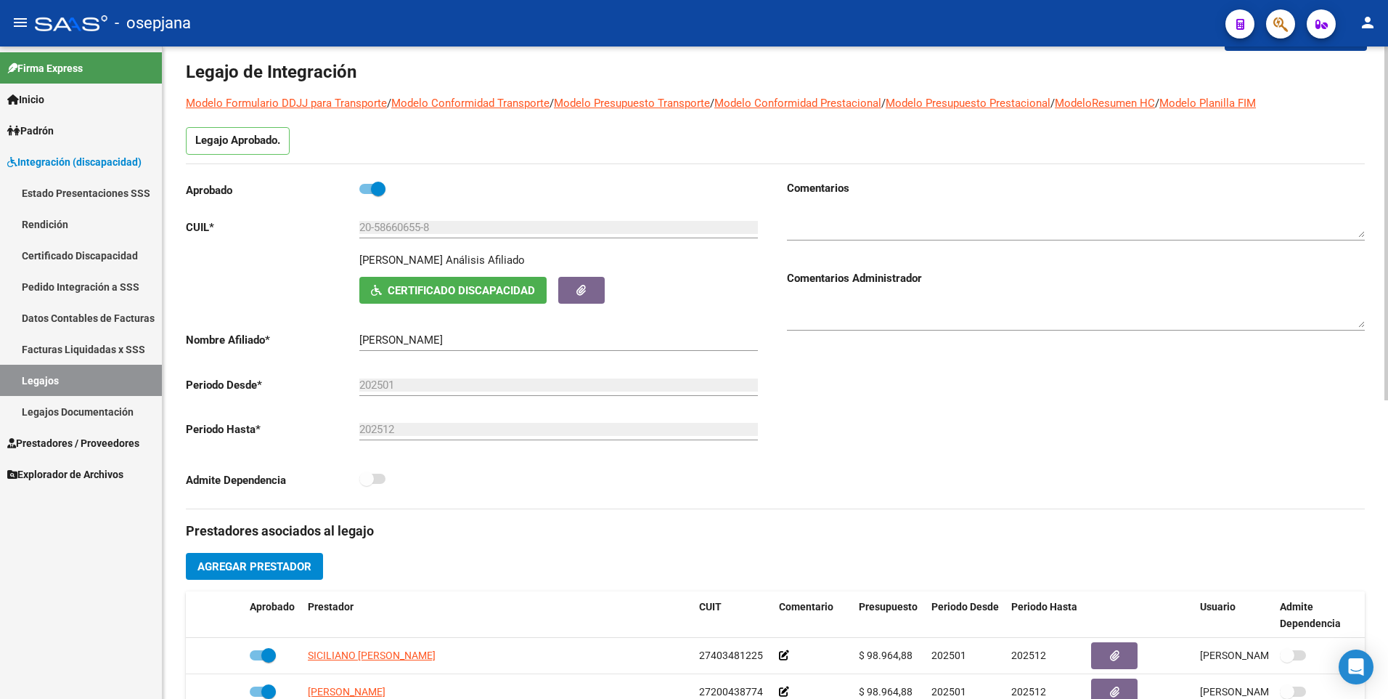
scroll to position [0, 0]
